Goal: Information Seeking & Learning: Compare options

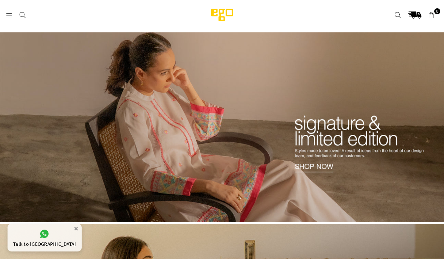
click at [8, 18] on icon at bounding box center [9, 15] width 7 height 7
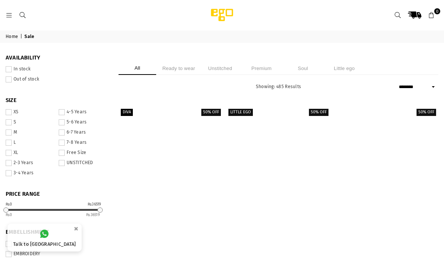
select select "******"
click at [220, 70] on li "Unstitched" at bounding box center [220, 68] width 38 height 13
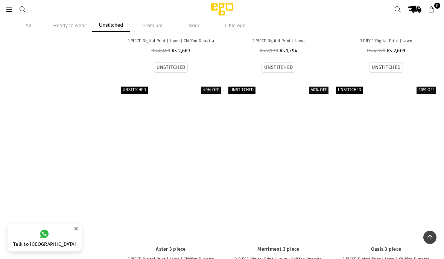
scroll to position [645, 0]
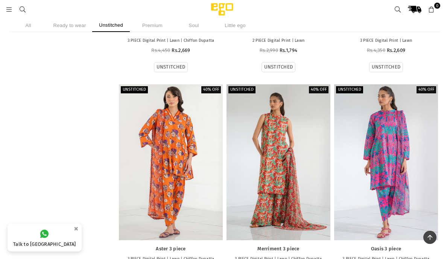
click at [392, 131] on div at bounding box center [386, 162] width 104 height 156
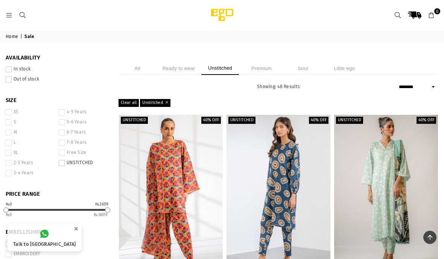
scroll to position [675, 0]
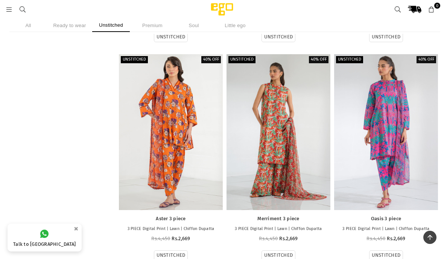
click at [170, 81] on div at bounding box center [171, 132] width 104 height 156
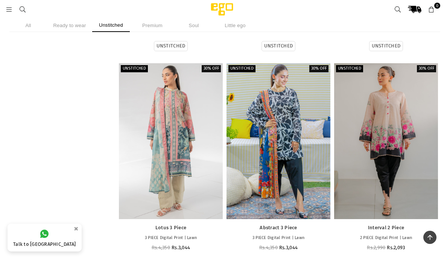
scroll to position [1976, 0]
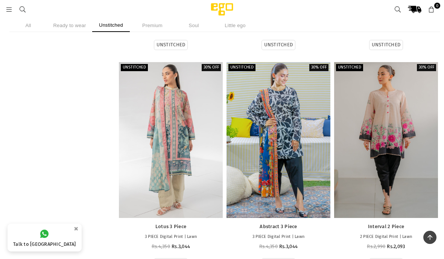
click at [177, 157] on div at bounding box center [171, 140] width 104 height 156
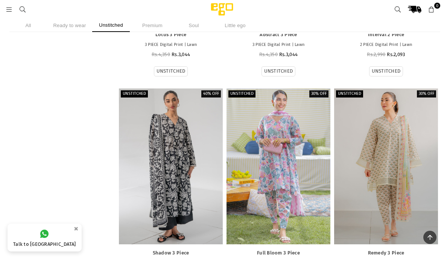
scroll to position [2168, 0]
click at [287, 187] on div at bounding box center [278, 166] width 104 height 156
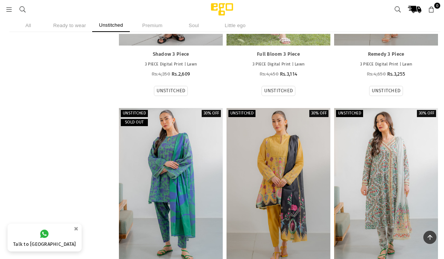
scroll to position [2370, 0]
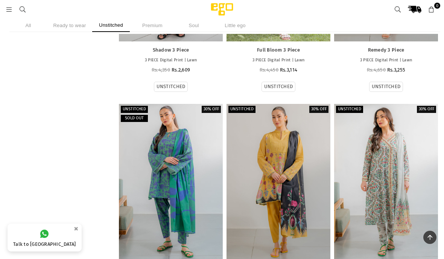
click at [400, 186] on div at bounding box center [386, 182] width 104 height 156
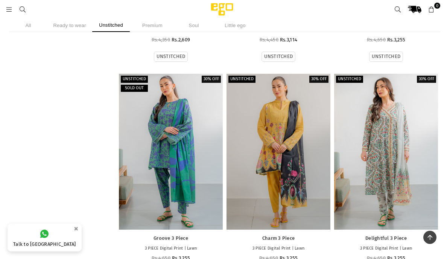
click at [191, 159] on div at bounding box center [171, 152] width 104 height 156
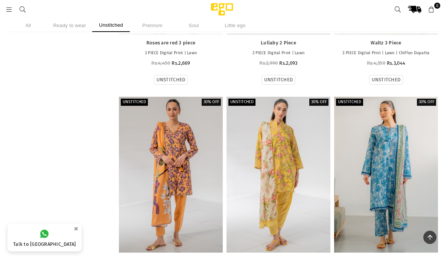
scroll to position [2815, 0]
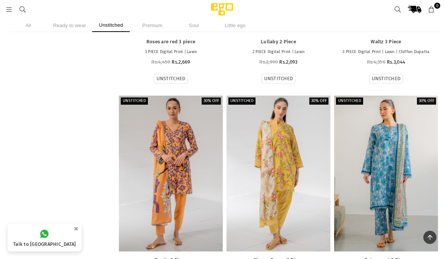
click at [401, 204] on div at bounding box center [386, 174] width 104 height 156
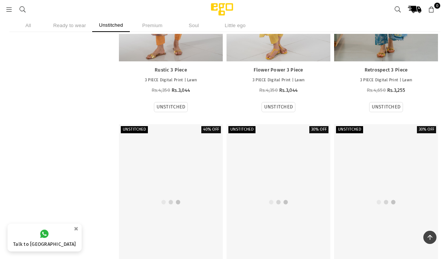
scroll to position [3007, 0]
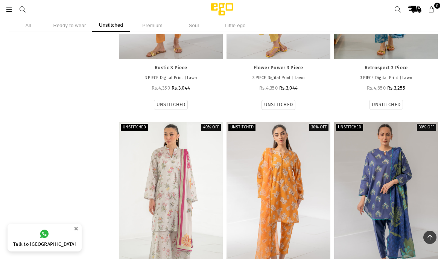
click at [393, 167] on div at bounding box center [386, 200] width 104 height 156
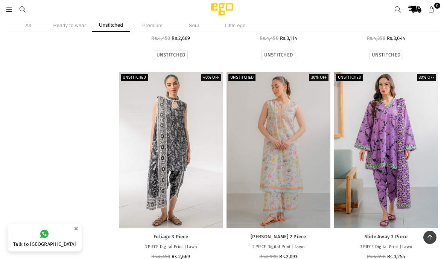
scroll to position [3274, 0]
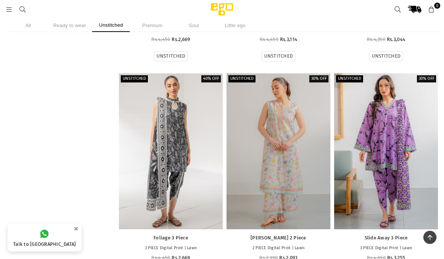
click at [304, 167] on div at bounding box center [278, 151] width 104 height 156
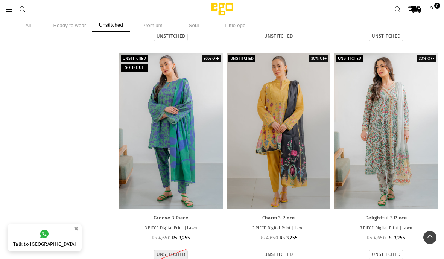
scroll to position [2418, 0]
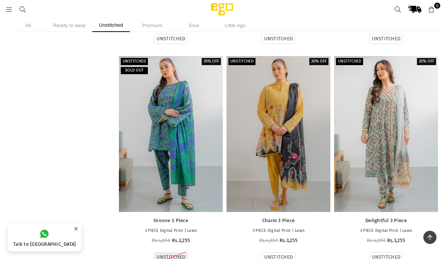
click at [401, 134] on div at bounding box center [386, 134] width 104 height 156
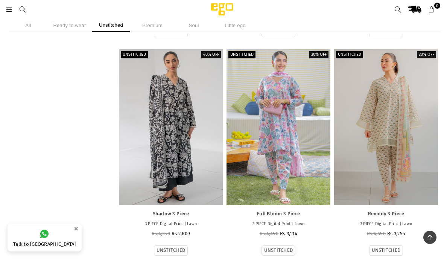
scroll to position [2205, 0]
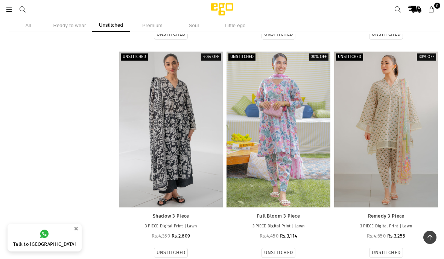
click at [288, 150] on div at bounding box center [278, 130] width 104 height 156
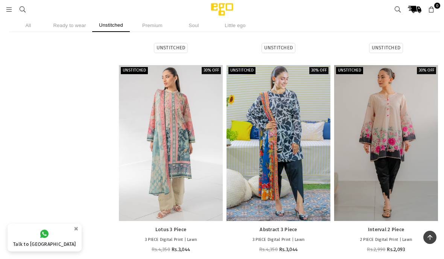
scroll to position [1971, 0]
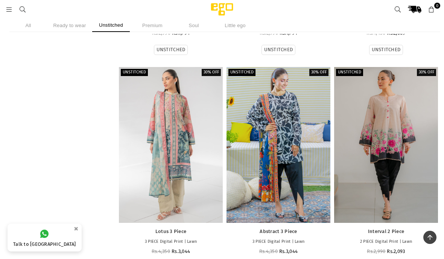
click at [176, 149] on div at bounding box center [171, 145] width 104 height 156
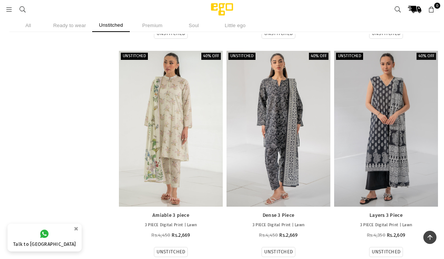
scroll to position [1547, 0]
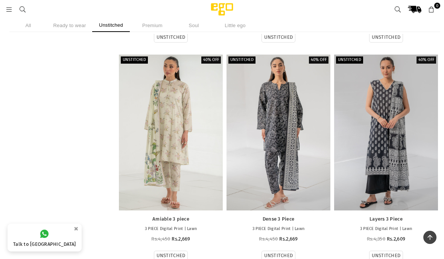
click at [171, 128] on div at bounding box center [171, 133] width 104 height 156
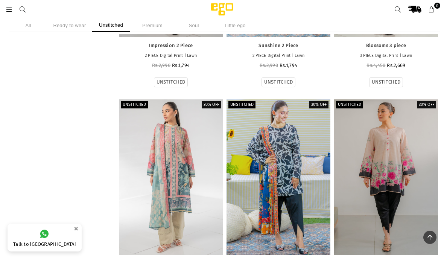
scroll to position [1940, 0]
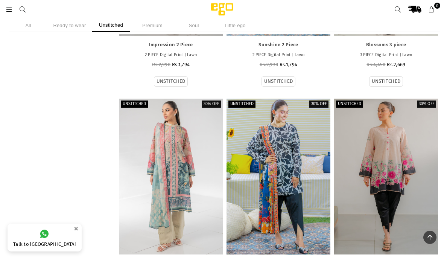
click at [177, 169] on div at bounding box center [171, 177] width 104 height 156
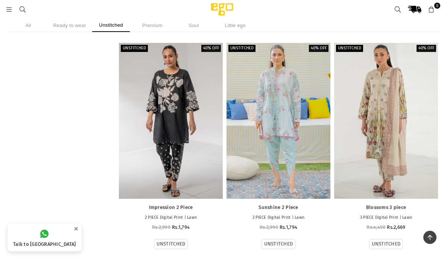
scroll to position [1776, 0]
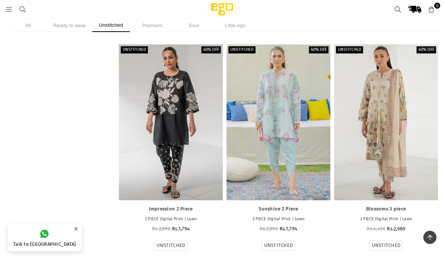
click at [151, 26] on li "Premium" at bounding box center [152, 25] width 38 height 13
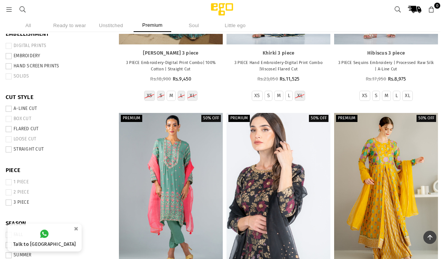
scroll to position [258, 0]
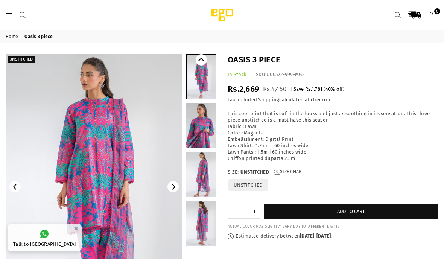
click at [123, 110] on img at bounding box center [94, 186] width 177 height 265
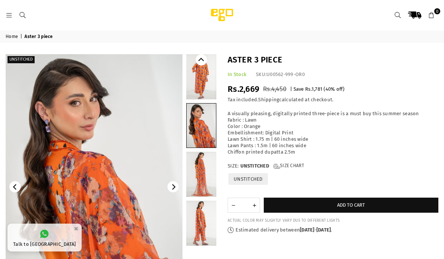
click at [110, 150] on img at bounding box center [94, 186] width 177 height 265
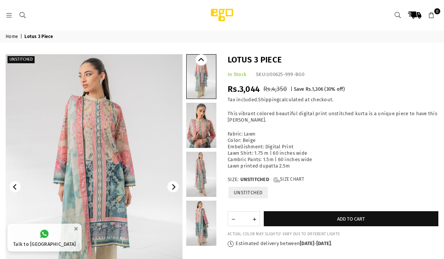
click at [105, 171] on img at bounding box center [94, 186] width 177 height 265
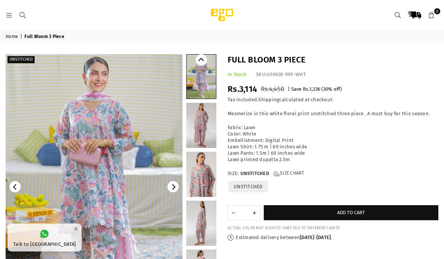
click at [113, 190] on img at bounding box center [94, 186] width 177 height 265
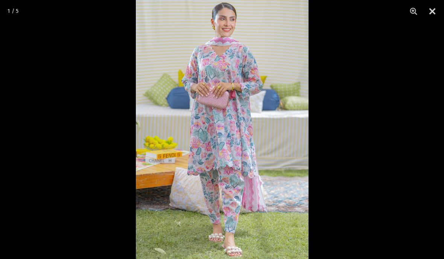
click at [432, 10] on button "Close" at bounding box center [432, 11] width 19 height 23
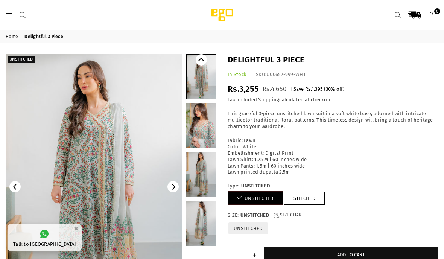
click at [118, 169] on img at bounding box center [94, 186] width 177 height 265
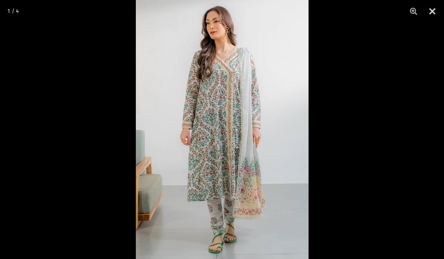
click at [434, 8] on button "Close" at bounding box center [432, 11] width 19 height 23
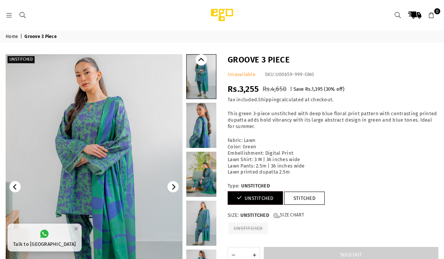
click at [121, 168] on img at bounding box center [94, 186] width 177 height 265
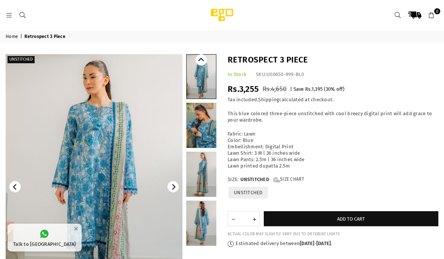
click at [117, 165] on img at bounding box center [94, 186] width 177 height 265
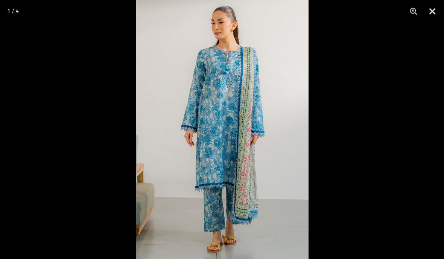
click at [286, 223] on div at bounding box center [222, 129] width 444 height 259
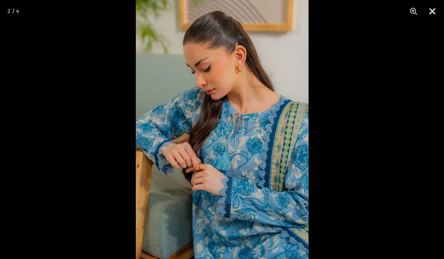
click at [293, 224] on img at bounding box center [222, 129] width 173 height 259
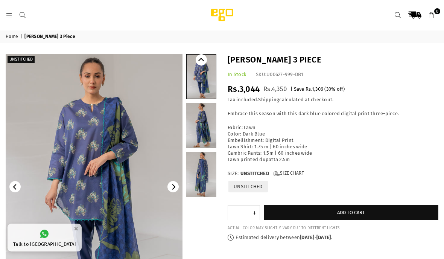
click at [122, 195] on img at bounding box center [94, 186] width 177 height 265
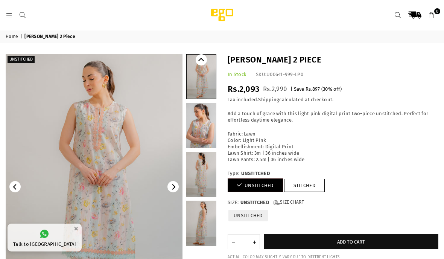
click at [89, 190] on img at bounding box center [94, 186] width 177 height 265
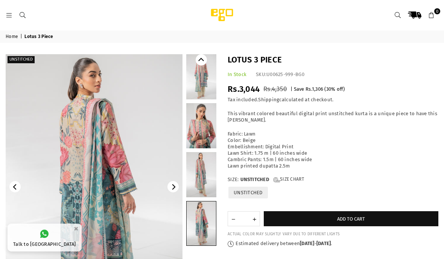
click at [128, 186] on img at bounding box center [94, 186] width 177 height 265
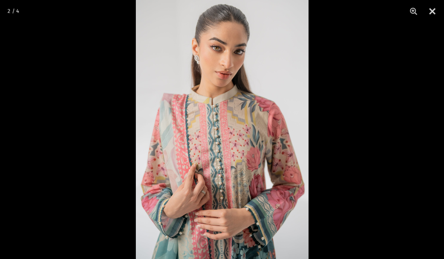
click at [291, 220] on img at bounding box center [222, 129] width 173 height 259
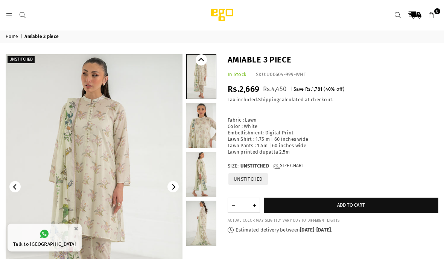
click at [102, 201] on img at bounding box center [94, 186] width 177 height 265
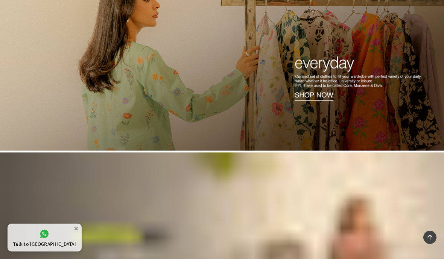
scroll to position [255, 0]
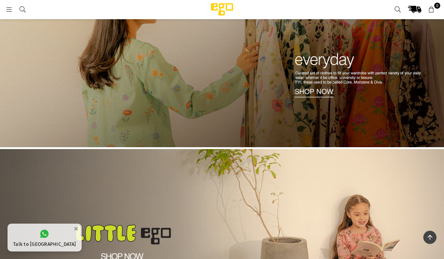
click at [294, 104] on img at bounding box center [222, 53] width 444 height 190
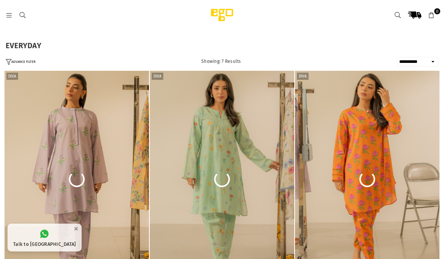
select select "**********"
click at [6, 13] on icon at bounding box center [9, 15] width 7 height 7
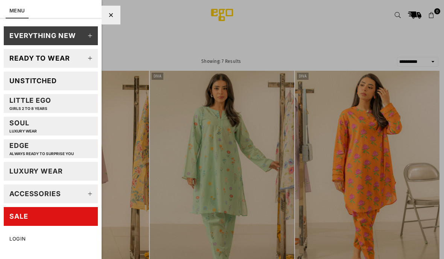
click at [52, 83] on div "Unstitched" at bounding box center [32, 80] width 47 height 9
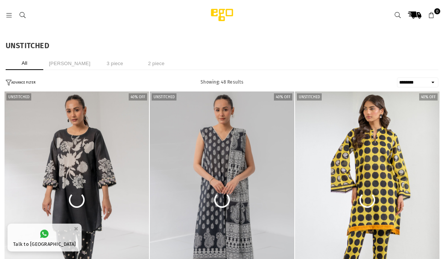
select select "******"
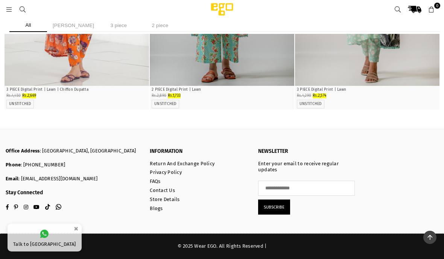
scroll to position [3311, 0]
